Goal: Transaction & Acquisition: Purchase product/service

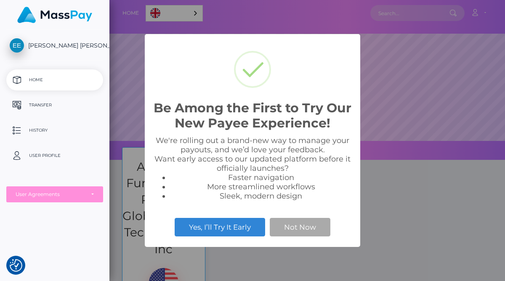
scroll to position [160, 396]
click at [293, 227] on button "Not Now" at bounding box center [300, 227] width 61 height 19
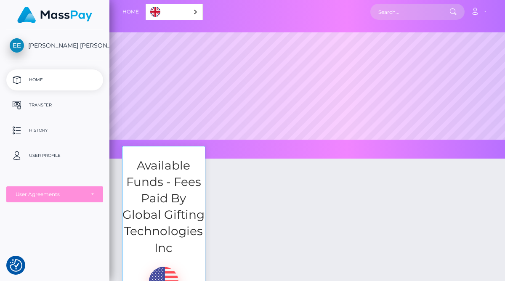
scroll to position [0, 0]
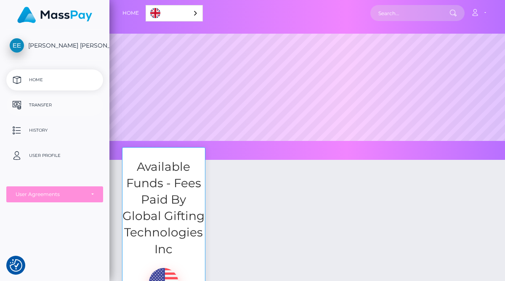
click at [40, 105] on p "Transfer" at bounding box center [55, 105] width 90 height 13
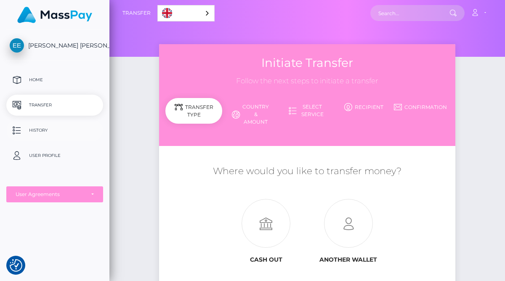
click at [47, 128] on p "History" at bounding box center [55, 130] width 90 height 13
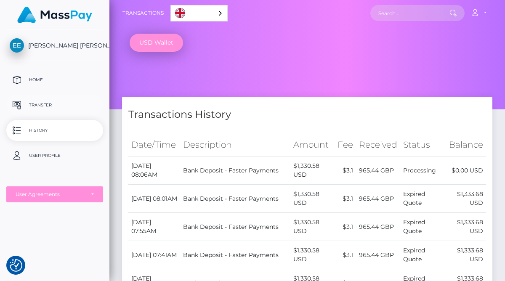
click at [50, 97] on link "Transfer" at bounding box center [54, 105] width 97 height 21
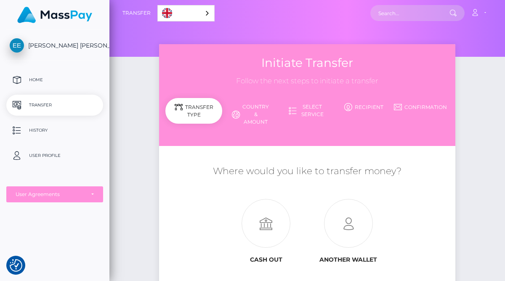
click at [54, 45] on span "[PERSON_NAME] [PERSON_NAME] ENGLISH" at bounding box center [54, 46] width 97 height 8
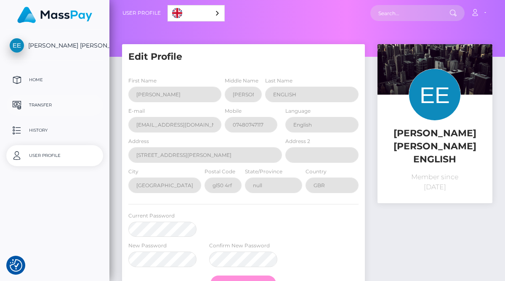
select select
click at [96, 193] on div "User Agreements" at bounding box center [54, 195] width 97 height 16
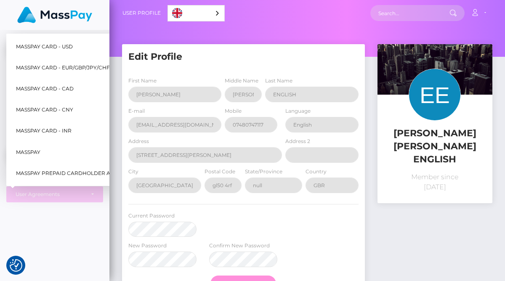
click at [70, 231] on div "ELIZABETH ISABEL ENGLISH Home Transfer History User Profile MassPay Card - USD" at bounding box center [55, 155] width 110 height 250
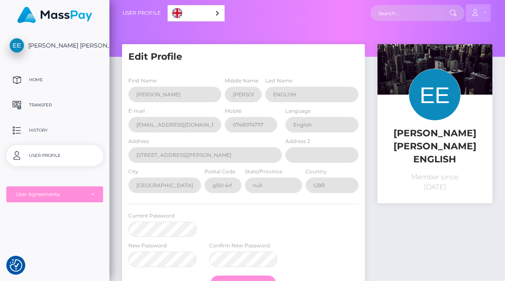
click at [489, 14] on link "Account" at bounding box center [478, 13] width 25 height 18
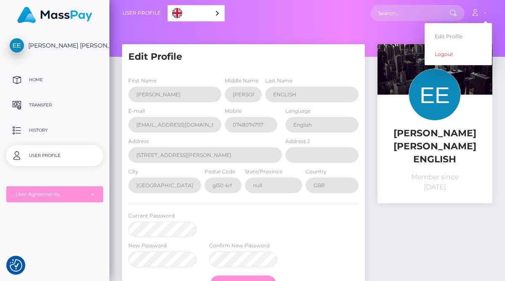
click at [454, 172] on p "Member since March 12, 2025" at bounding box center [435, 182] width 102 height 20
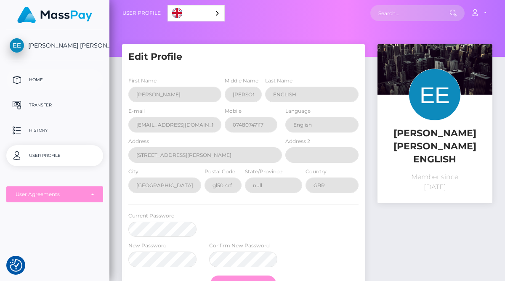
click at [38, 79] on p "Home" at bounding box center [55, 80] width 90 height 13
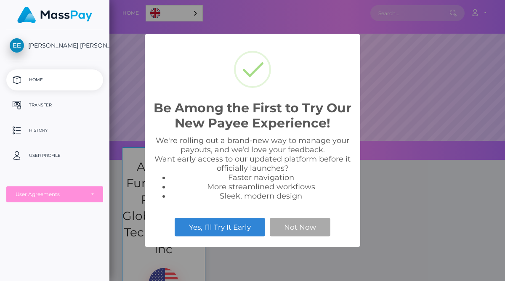
scroll to position [160, 396]
click at [302, 237] on div "Yes, I’ll Try It Early Not Now" at bounding box center [252, 227] width 199 height 23
click at [303, 232] on button "Not Now" at bounding box center [300, 227] width 61 height 19
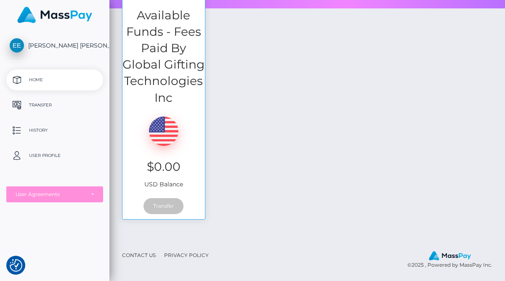
scroll to position [0, 0]
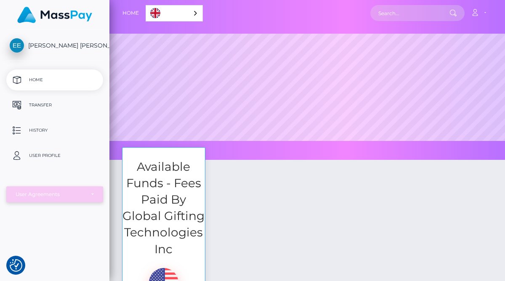
click at [77, 195] on div "User Agreements" at bounding box center [50, 194] width 69 height 7
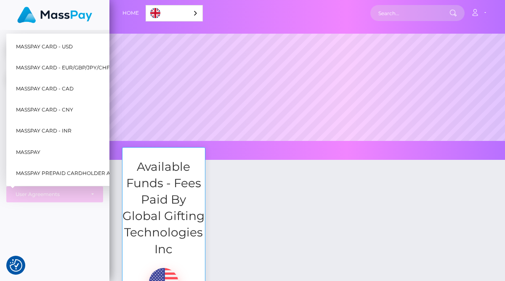
click at [71, 217] on div "ELIZABETH ISABEL ENGLISH Home Transfer History User Profile MassPay Card - USD" at bounding box center [55, 155] width 110 height 250
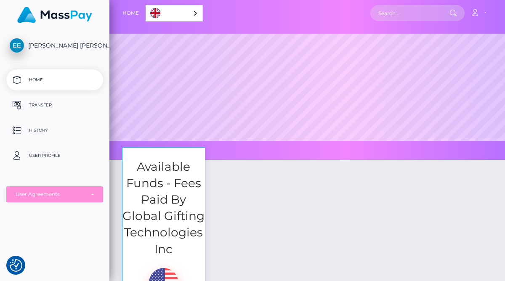
click at [43, 101] on p "Transfer" at bounding box center [55, 105] width 90 height 13
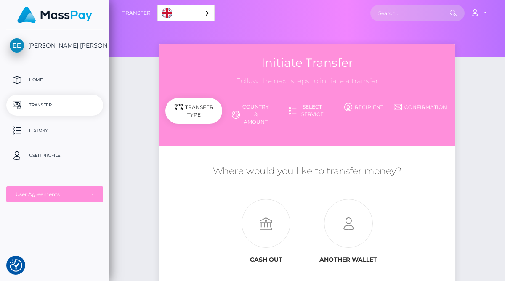
click at [366, 106] on link "Recipient" at bounding box center [364, 107] width 57 height 15
click at [349, 108] on icon at bounding box center [349, 107] width 8 height 8
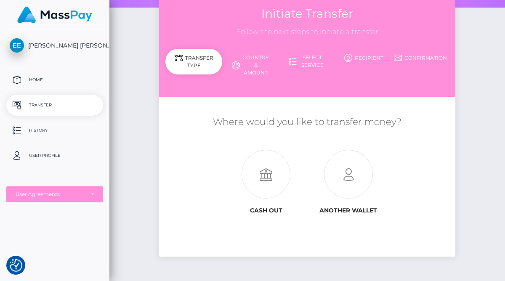
scroll to position [48, 0]
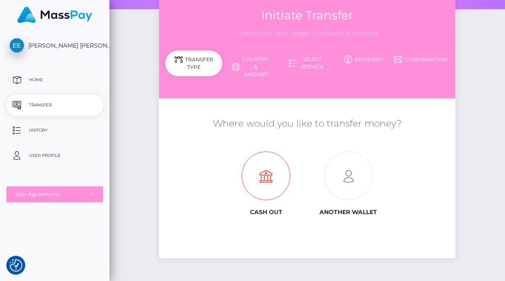
click at [276, 173] on icon at bounding box center [266, 176] width 82 height 49
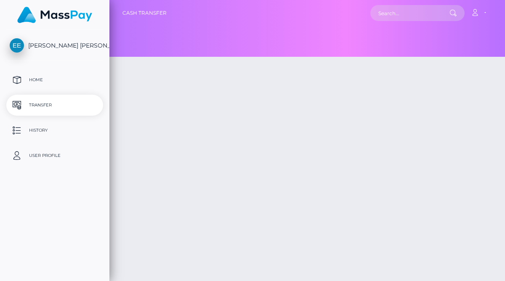
type input "NaN"
select select
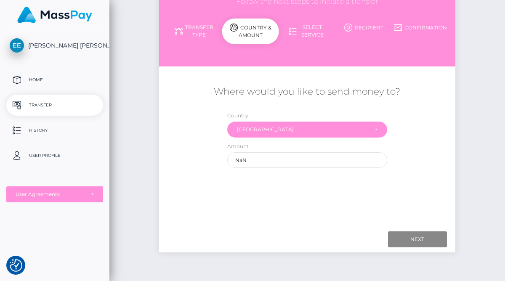
scroll to position [61, 0]
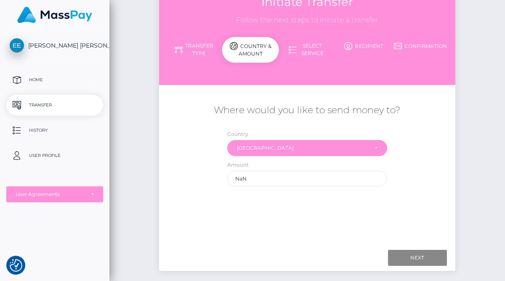
click at [83, 45] on span "[PERSON_NAME] [PERSON_NAME] ENGLISH" at bounding box center [54, 46] width 97 height 8
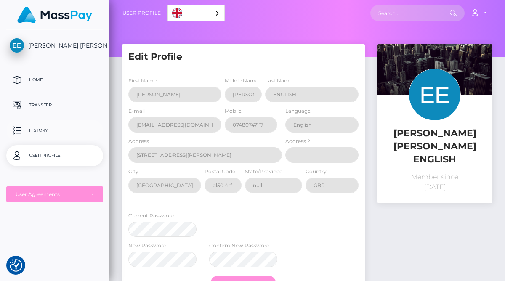
click at [47, 128] on p "History" at bounding box center [55, 130] width 90 height 13
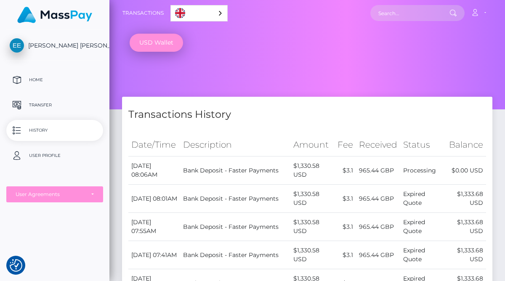
click at [391, 174] on td "965.44 GBP" at bounding box center [378, 171] width 44 height 28
click at [226, 168] on td "Bank Deposit - Faster Payments" at bounding box center [235, 171] width 110 height 28
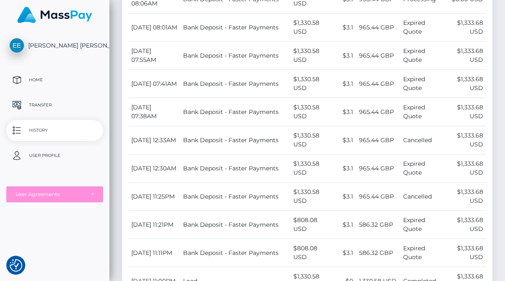
scroll to position [172, 0]
click at [69, 18] on img at bounding box center [54, 15] width 75 height 16
